Goal: Transaction & Acquisition: Obtain resource

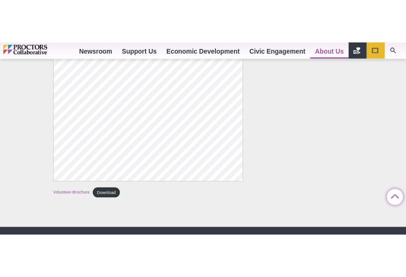
scroll to position [1563, 0]
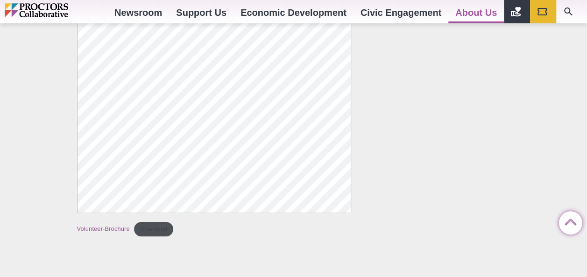
click at [149, 230] on link "Download" at bounding box center [153, 229] width 39 height 14
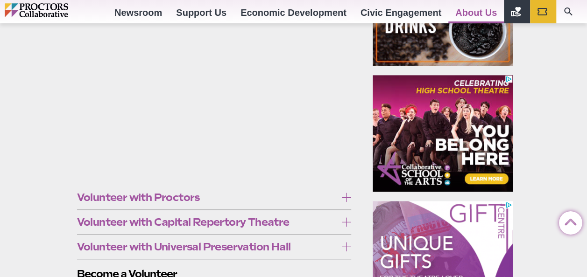
scroll to position [283, 0]
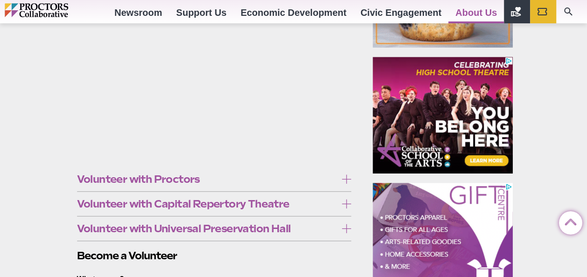
click at [346, 203] on icon at bounding box center [346, 203] width 9 height 9
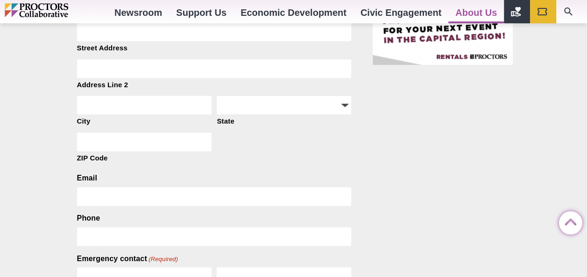
scroll to position [0, 0]
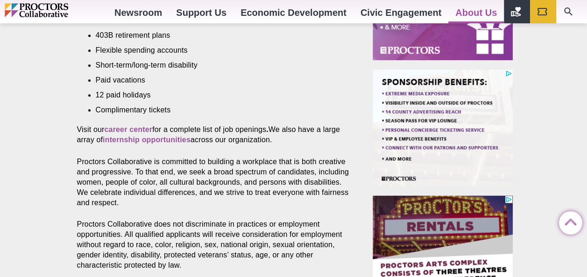
scroll to position [482, 0]
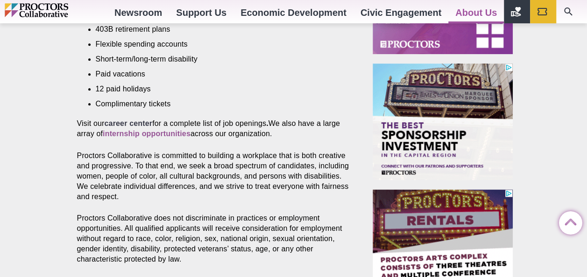
click at [122, 119] on strong "career center" at bounding box center [128, 123] width 48 height 8
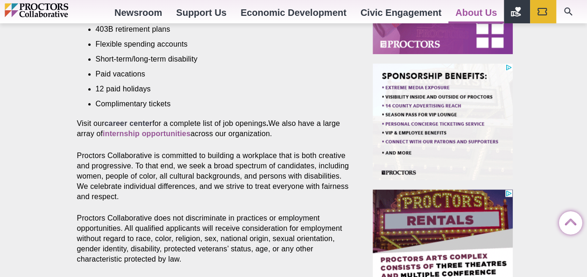
click at [131, 119] on strong "career center" at bounding box center [128, 123] width 48 height 8
